Goal: Browse casually

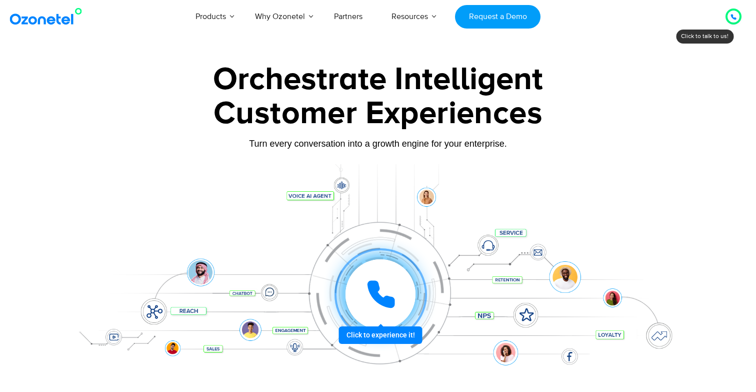
click at [536, 131] on div "Customer Experiences" at bounding box center [378, 114] width 625 height 48
click at [543, 109] on div "Customer Experiences" at bounding box center [378, 114] width 625 height 48
click at [510, 126] on div "Customer Experiences" at bounding box center [378, 114] width 625 height 48
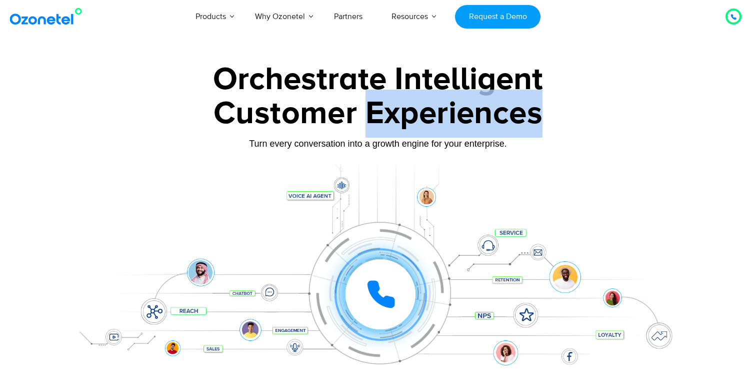
click at [510, 126] on div "Customer Experiences" at bounding box center [378, 114] width 625 height 48
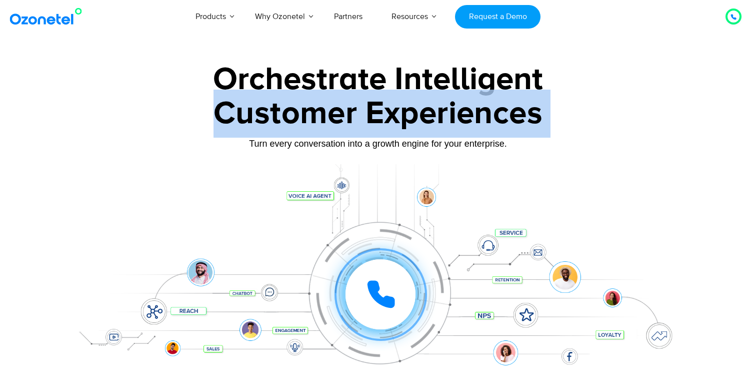
click at [510, 126] on div "Customer Experiences" at bounding box center [378, 114] width 625 height 48
click at [510, 92] on div "Customer Experiences" at bounding box center [378, 114] width 625 height 48
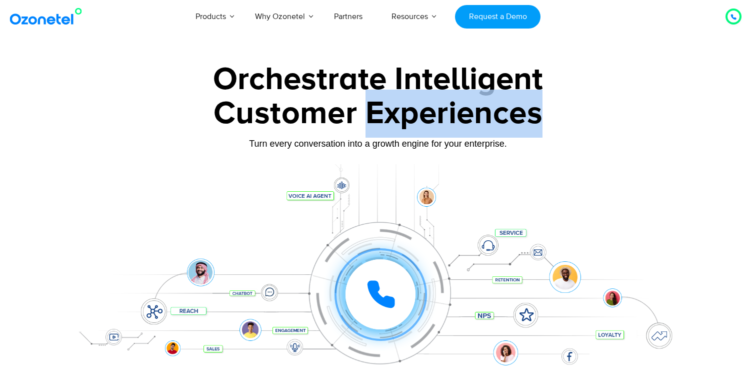
click at [510, 92] on div "Customer Experiences" at bounding box center [378, 114] width 625 height 48
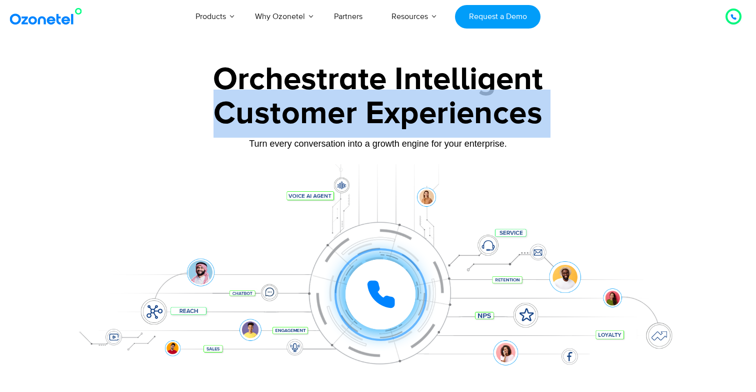
click at [510, 92] on div "Customer Experiences" at bounding box center [378, 114] width 625 height 48
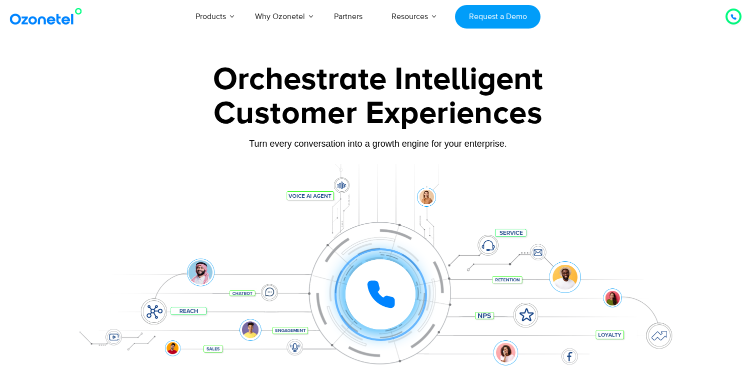
click at [514, 77] on div "Orchestrate Intelligent" at bounding box center [378, 80] width 625 height 32
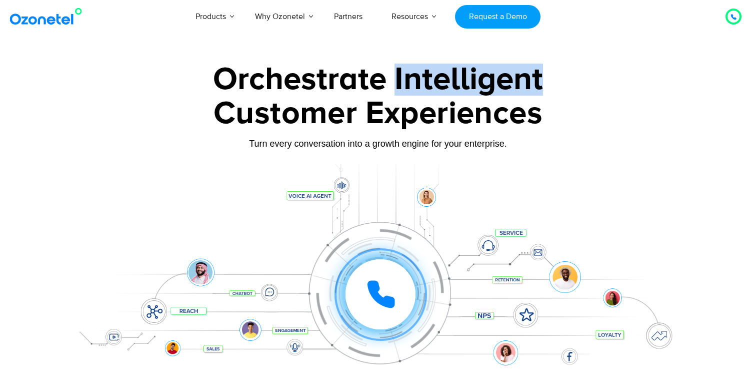
click at [514, 77] on div "Orchestrate Intelligent" at bounding box center [378, 80] width 625 height 32
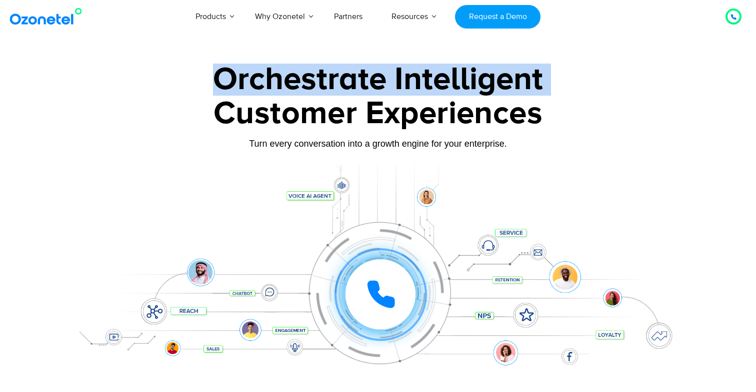
click at [514, 77] on div "Orchestrate Intelligent" at bounding box center [378, 80] width 625 height 32
